Goal: Task Accomplishment & Management: Complete application form

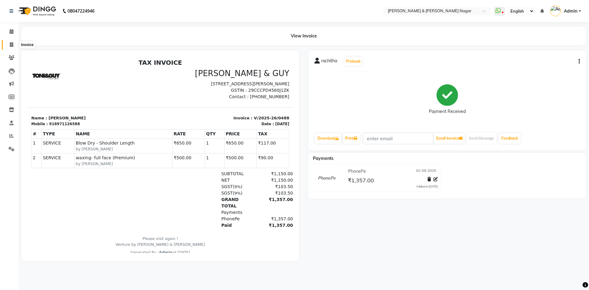
click at [11, 47] on span at bounding box center [11, 44] width 11 height 7
select select "service"
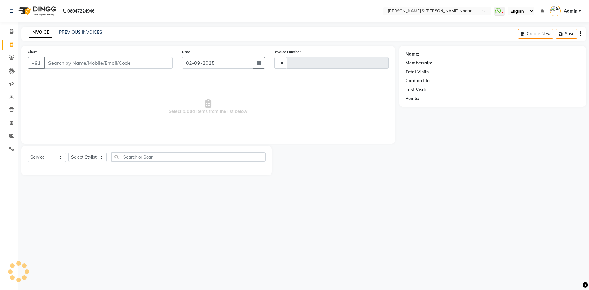
type input "0489"
select select "789"
click at [91, 33] on link "PREVIOUS INVOICES" at bounding box center [80, 32] width 43 height 6
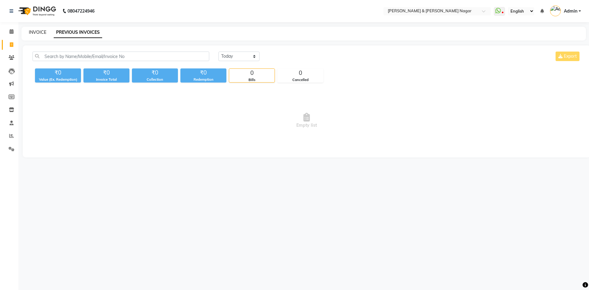
click at [36, 32] on link "INVOICE" at bounding box center [37, 32] width 17 height 6
select select "789"
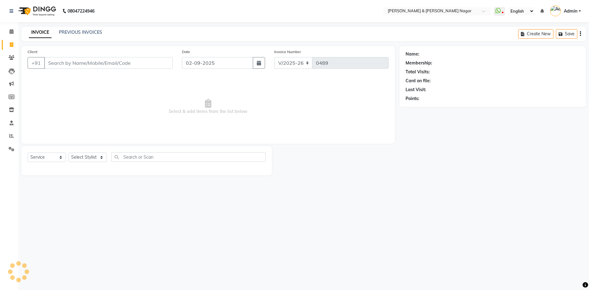
select select "product"
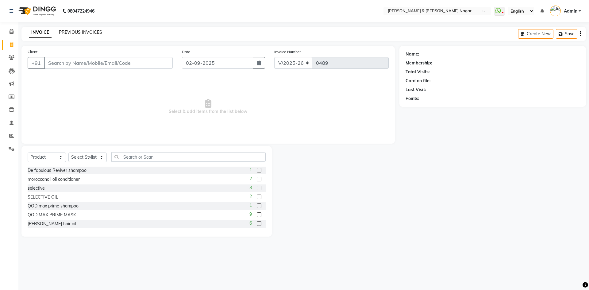
click at [73, 32] on link "PREVIOUS INVOICES" at bounding box center [80, 32] width 43 height 6
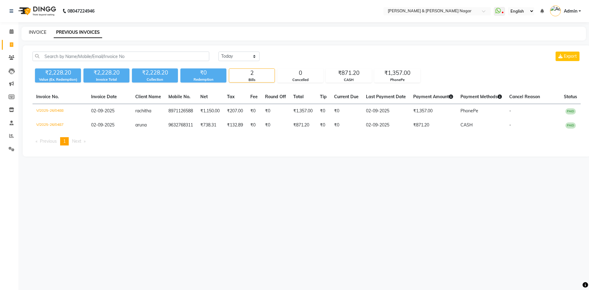
click at [41, 33] on link "INVOICE" at bounding box center [37, 32] width 17 height 6
select select "789"
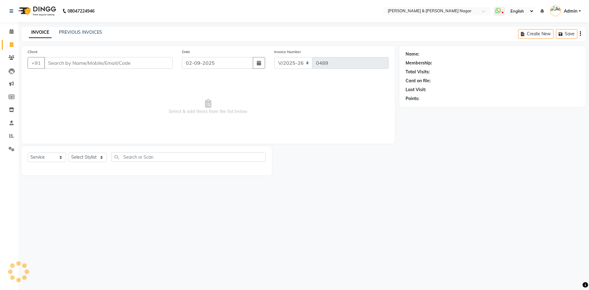
select select "product"
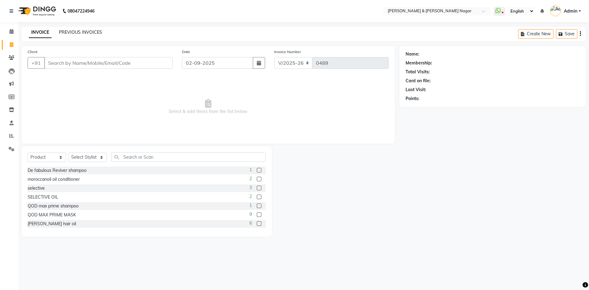
click at [70, 32] on link "PREVIOUS INVOICES" at bounding box center [80, 32] width 43 height 6
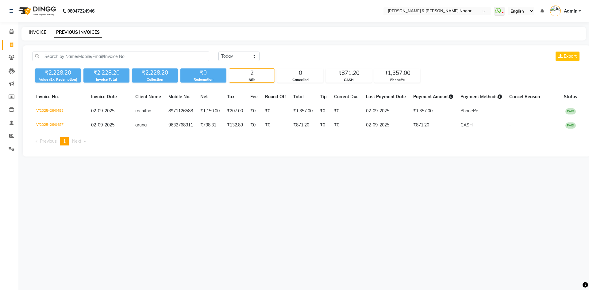
click at [34, 33] on link "INVOICE" at bounding box center [37, 32] width 17 height 6
select select "789"
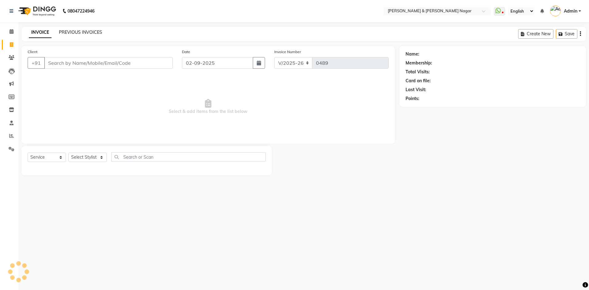
select select "product"
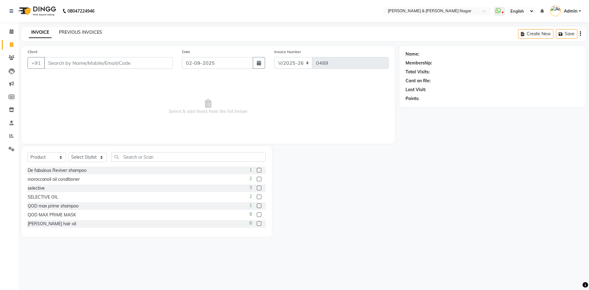
click at [67, 30] on link "PREVIOUS INVOICES" at bounding box center [80, 32] width 43 height 6
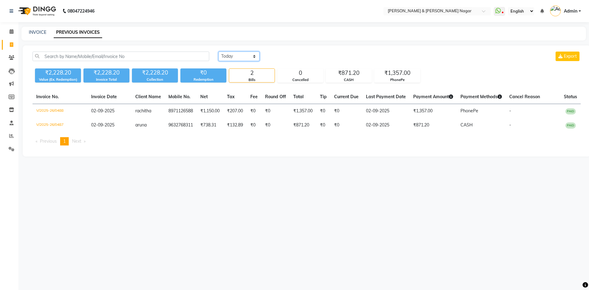
click at [251, 57] on select "[DATE] [DATE] Custom Range" at bounding box center [238, 57] width 41 height 10
click at [266, 35] on div "INVOICE PREVIOUS INVOICES" at bounding box center [299, 32] width 557 height 6
click at [240, 57] on select "[DATE] [DATE] Custom Range" at bounding box center [238, 57] width 41 height 10
click at [232, 37] on div "INVOICE PREVIOUS INVOICES" at bounding box center [303, 34] width 564 height 14
click at [38, 32] on link "INVOICE" at bounding box center [37, 32] width 17 height 6
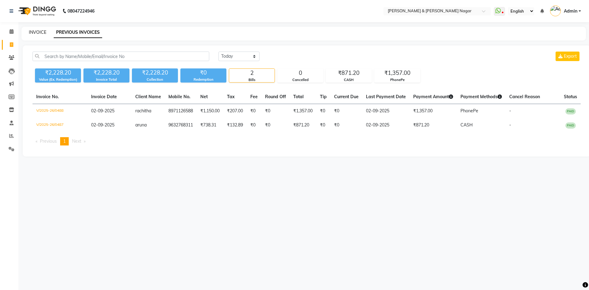
select select "789"
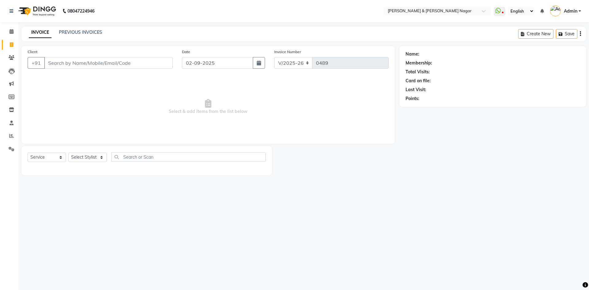
select select "product"
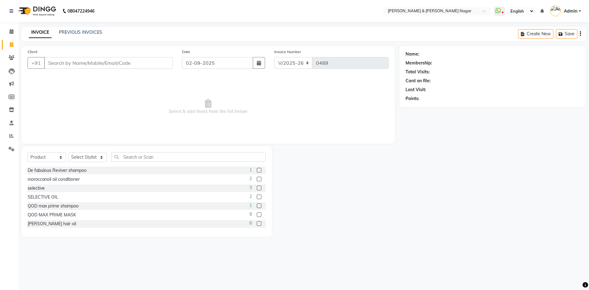
click at [126, 65] on input "Client" at bounding box center [108, 63] width 129 height 12
click at [81, 33] on link "PREVIOUS INVOICES" at bounding box center [80, 32] width 43 height 6
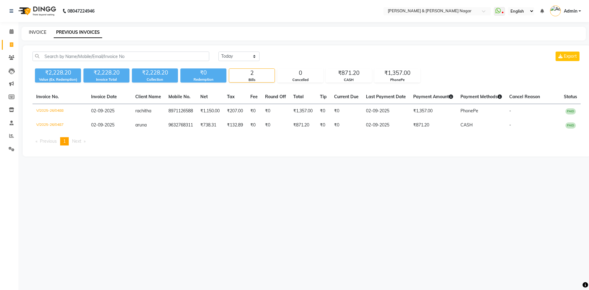
click at [41, 30] on link "INVOICE" at bounding box center [37, 32] width 17 height 6
select select "service"
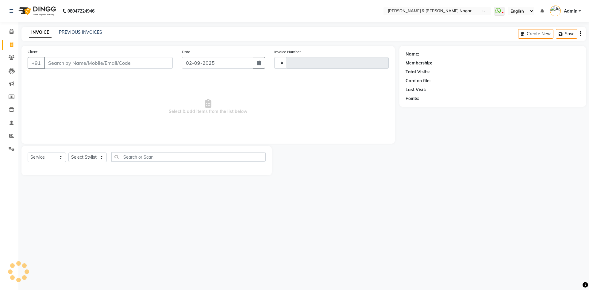
type input "0489"
select select "product"
select select "789"
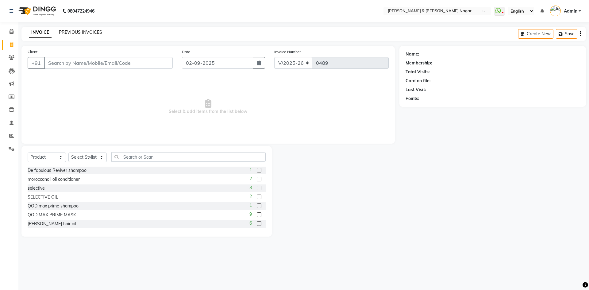
click at [75, 31] on link "PREVIOUS INVOICES" at bounding box center [80, 32] width 43 height 6
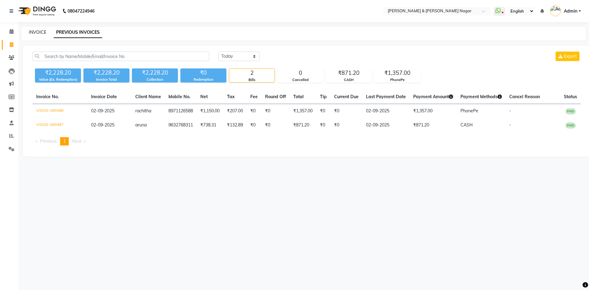
click at [40, 33] on link "INVOICE" at bounding box center [37, 32] width 17 height 6
select select "789"
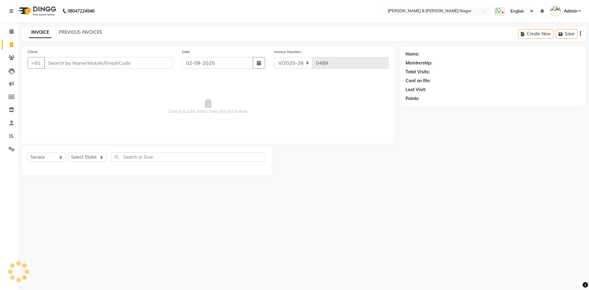
select select "product"
